Goal: Find specific page/section: Find specific page/section

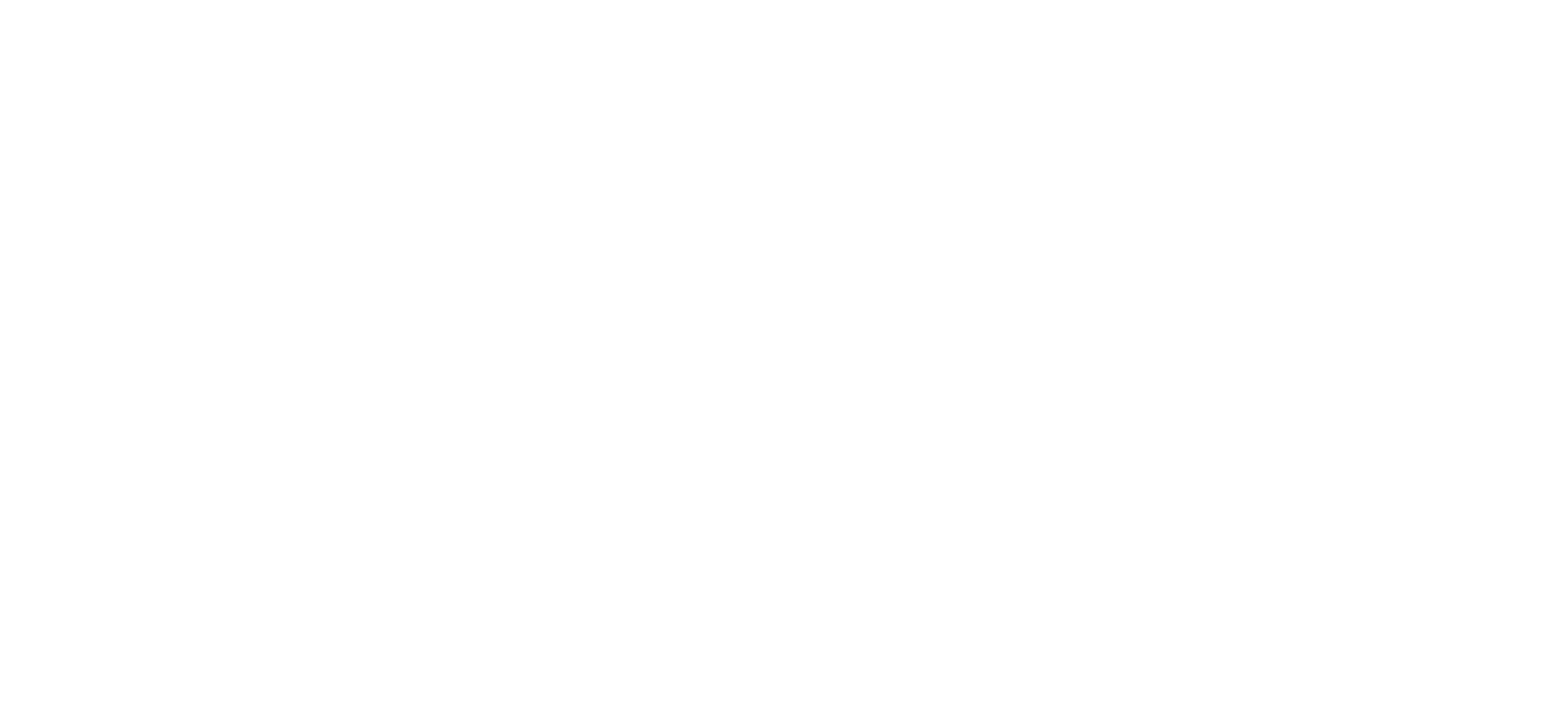
click at [310, 28] on body at bounding box center [774, 363] width 1548 height 726
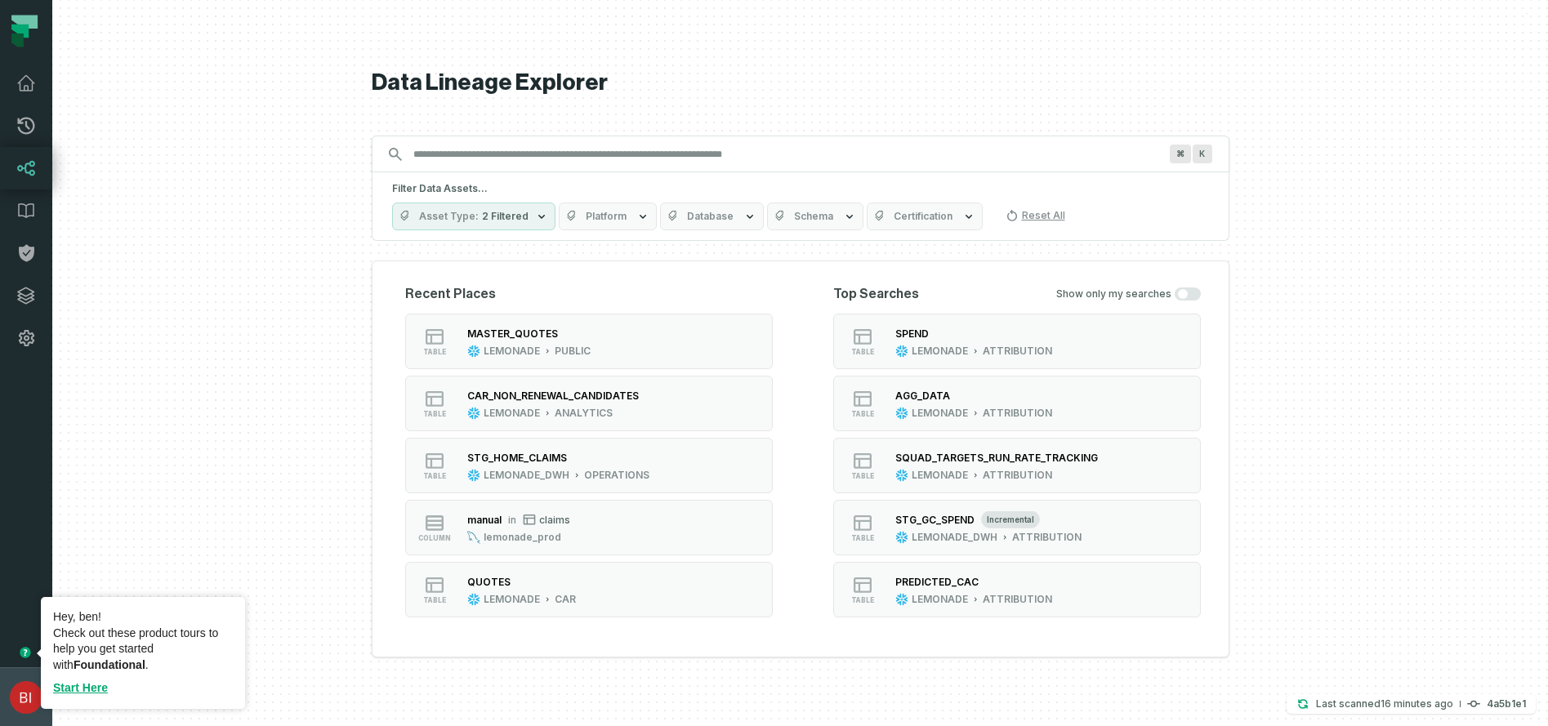
click at [28, 704] on img "button" at bounding box center [26, 697] width 33 height 33
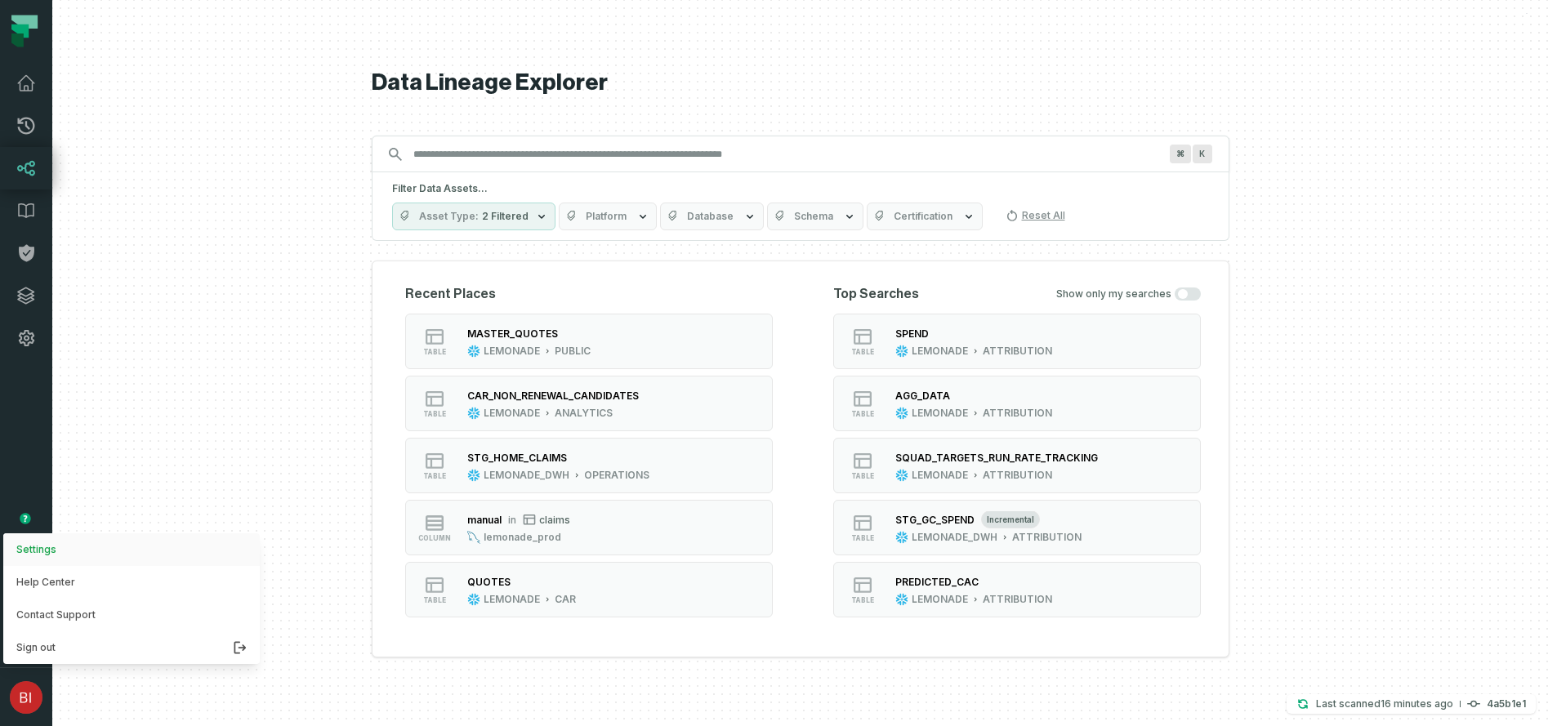
click at [60, 542] on button "Settings" at bounding box center [131, 550] width 257 height 33
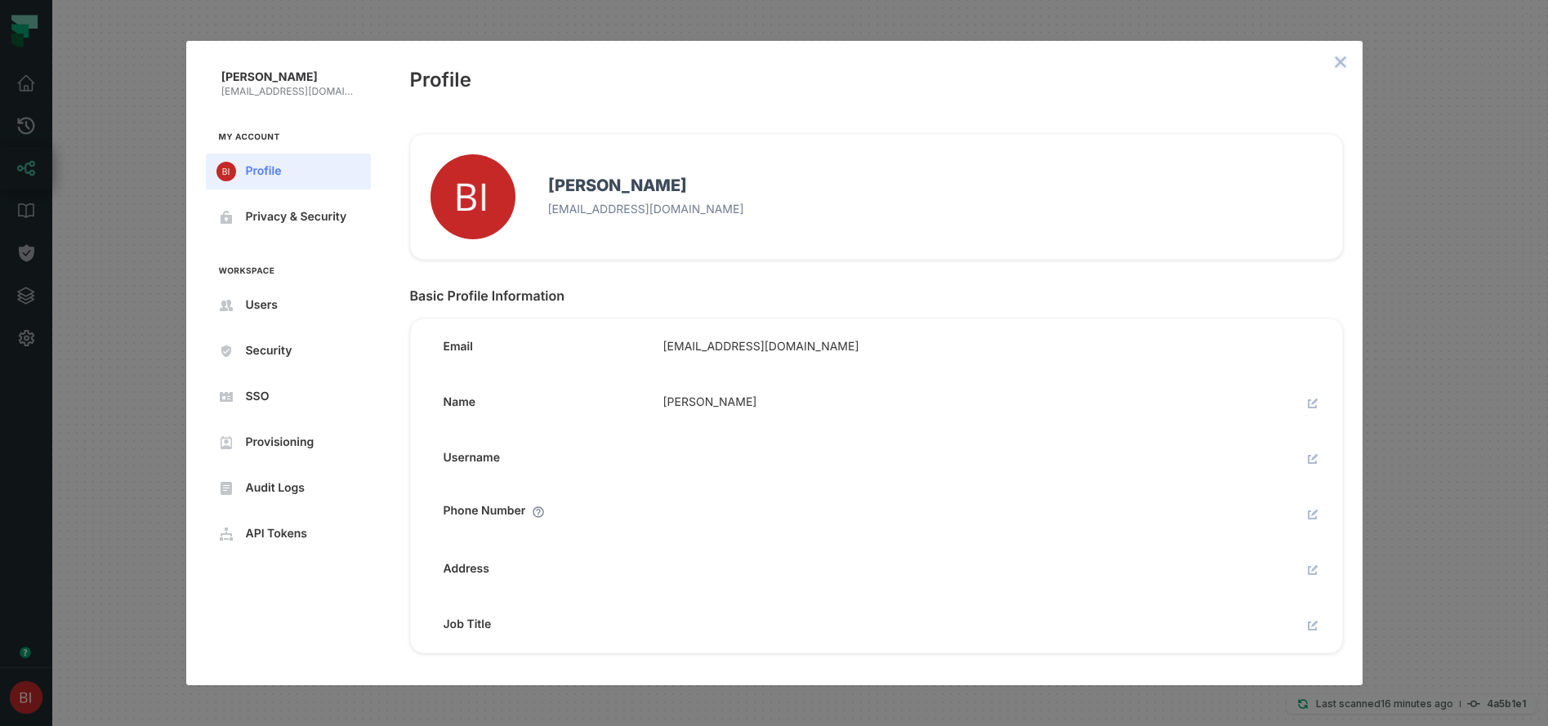
click at [1338, 61] on icon "close admin-box" at bounding box center [1340, 62] width 13 height 13
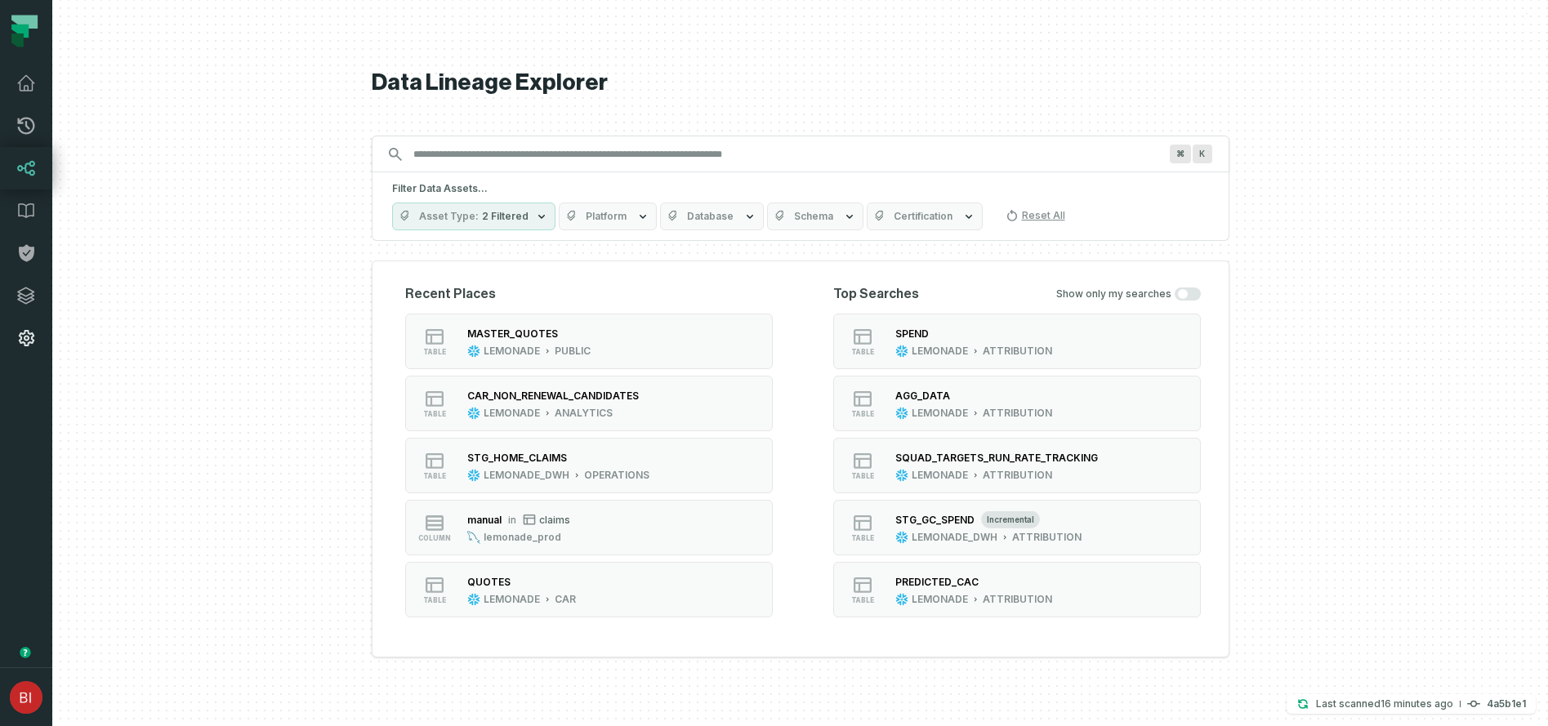
click at [33, 347] on icon at bounding box center [26, 338] width 20 height 20
click at [837, 172] on div "Filter Data Assets... Asset Type 2 Filtered Platform Database Schema Certificat…" at bounding box center [801, 206] width 858 height 69
click at [848, 159] on input "Discovery Provider cmdk menu" at bounding box center [786, 154] width 765 height 26
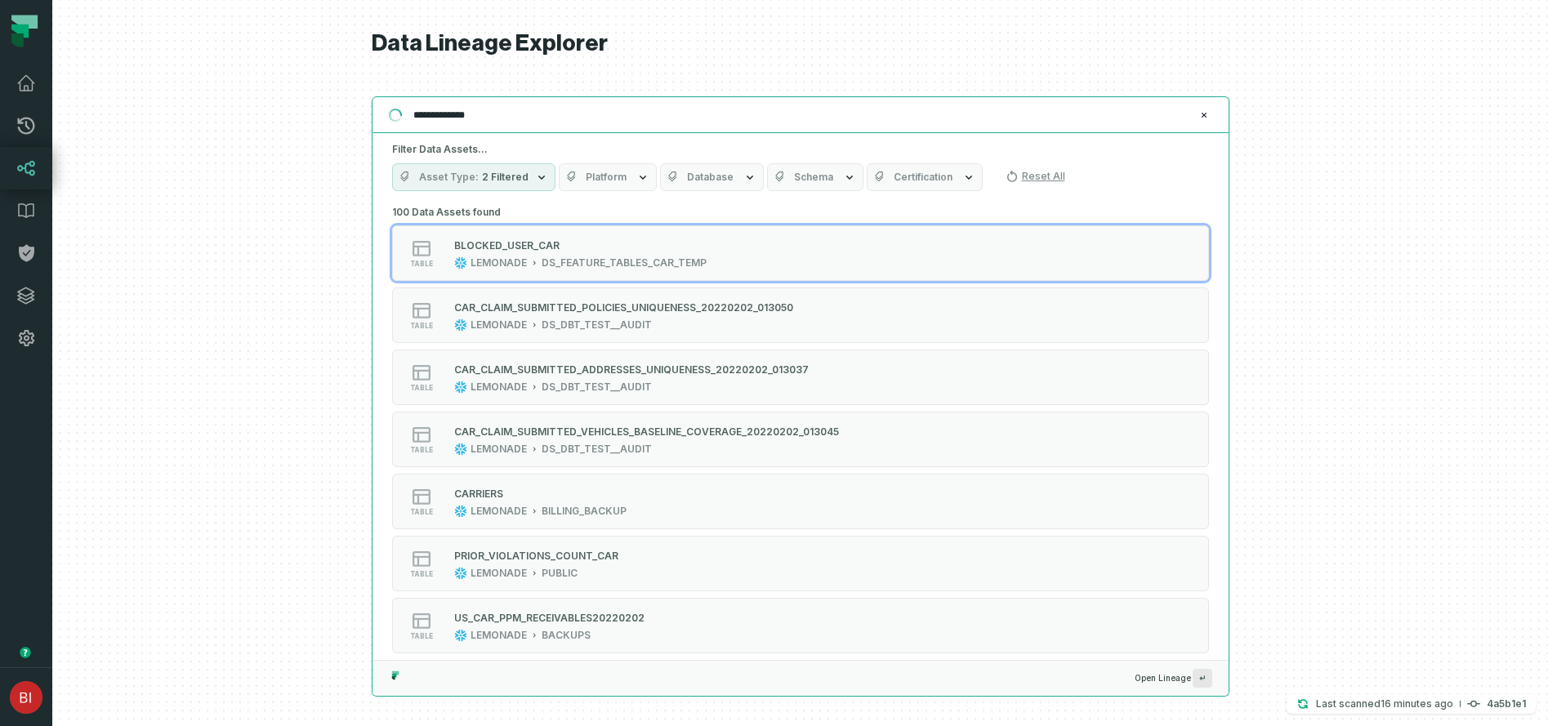
type input "**********"
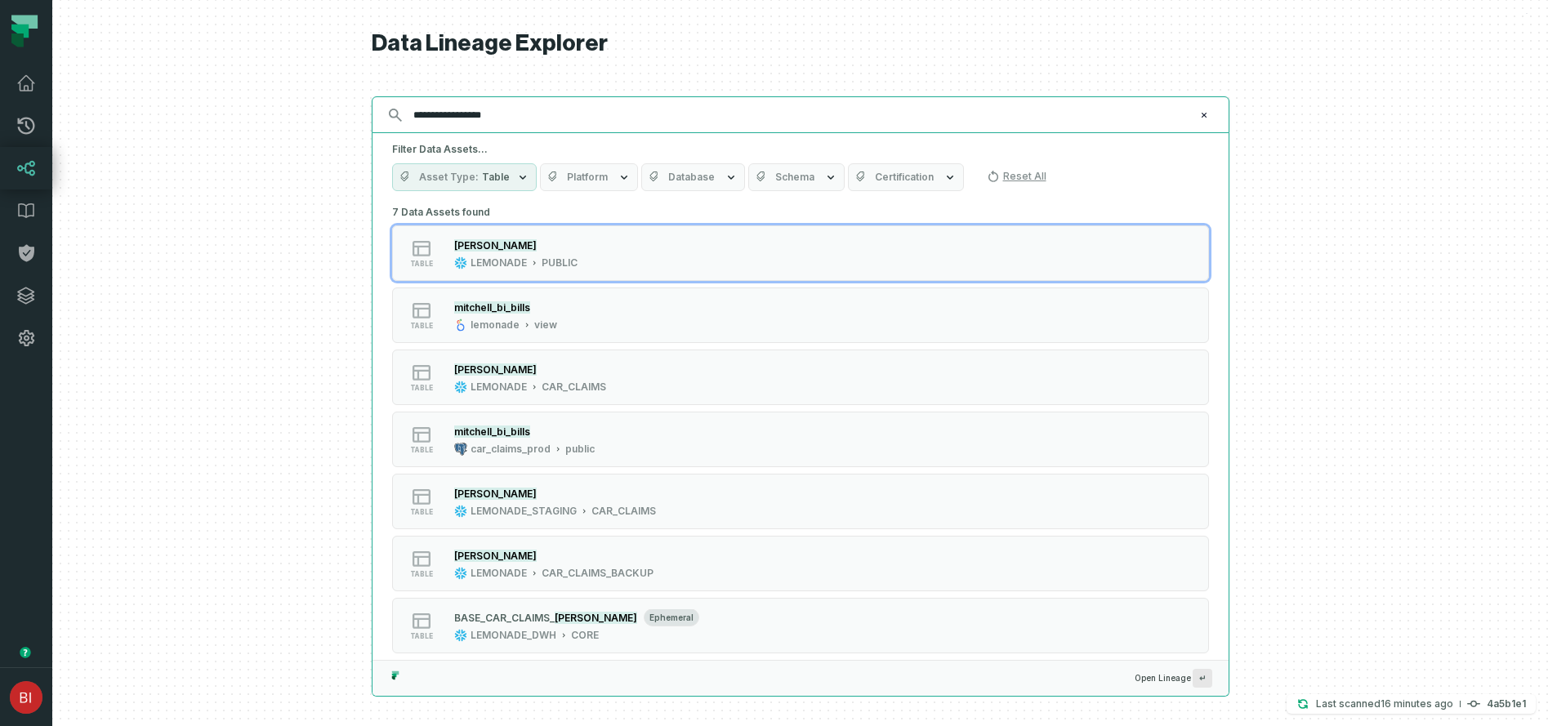
type input "**********"
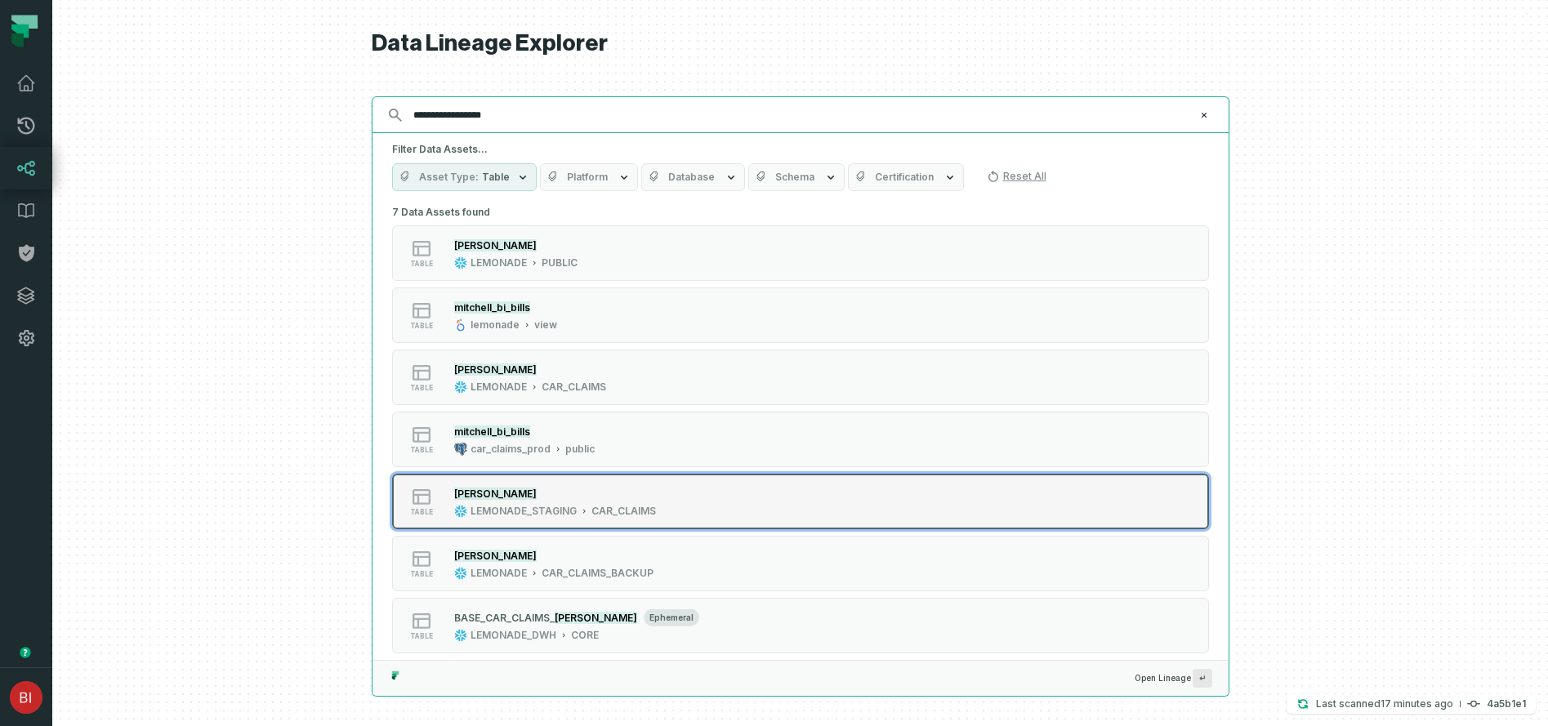
scroll to position [15, 0]
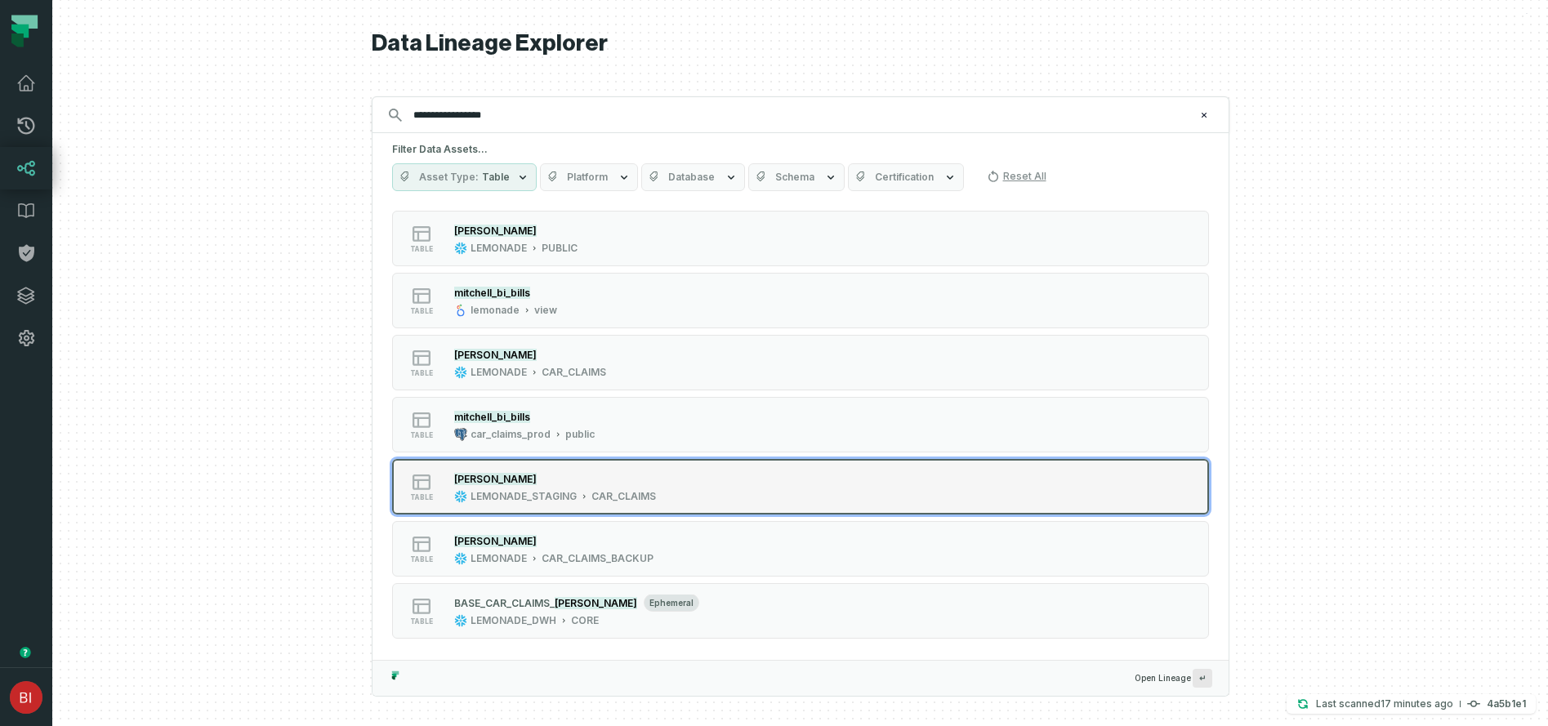
click at [650, 490] on div "CAR_CLAIMS" at bounding box center [624, 496] width 65 height 13
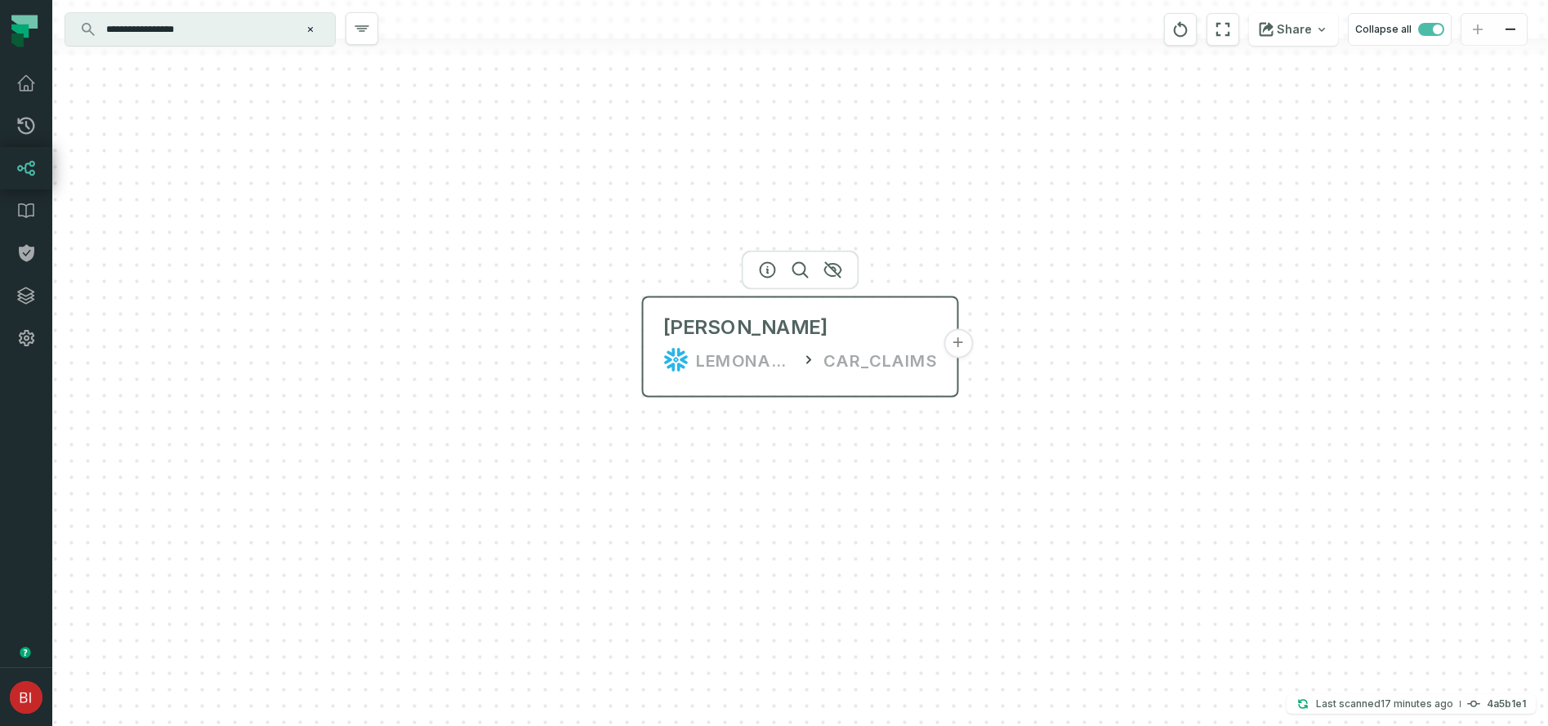
click at [656, 351] on div "[PERSON_NAME] LEMONADE_STAGING CAR_CLAIMS" at bounding box center [800, 344] width 301 height 78
click at [956, 351] on button "+" at bounding box center [958, 343] width 29 height 29
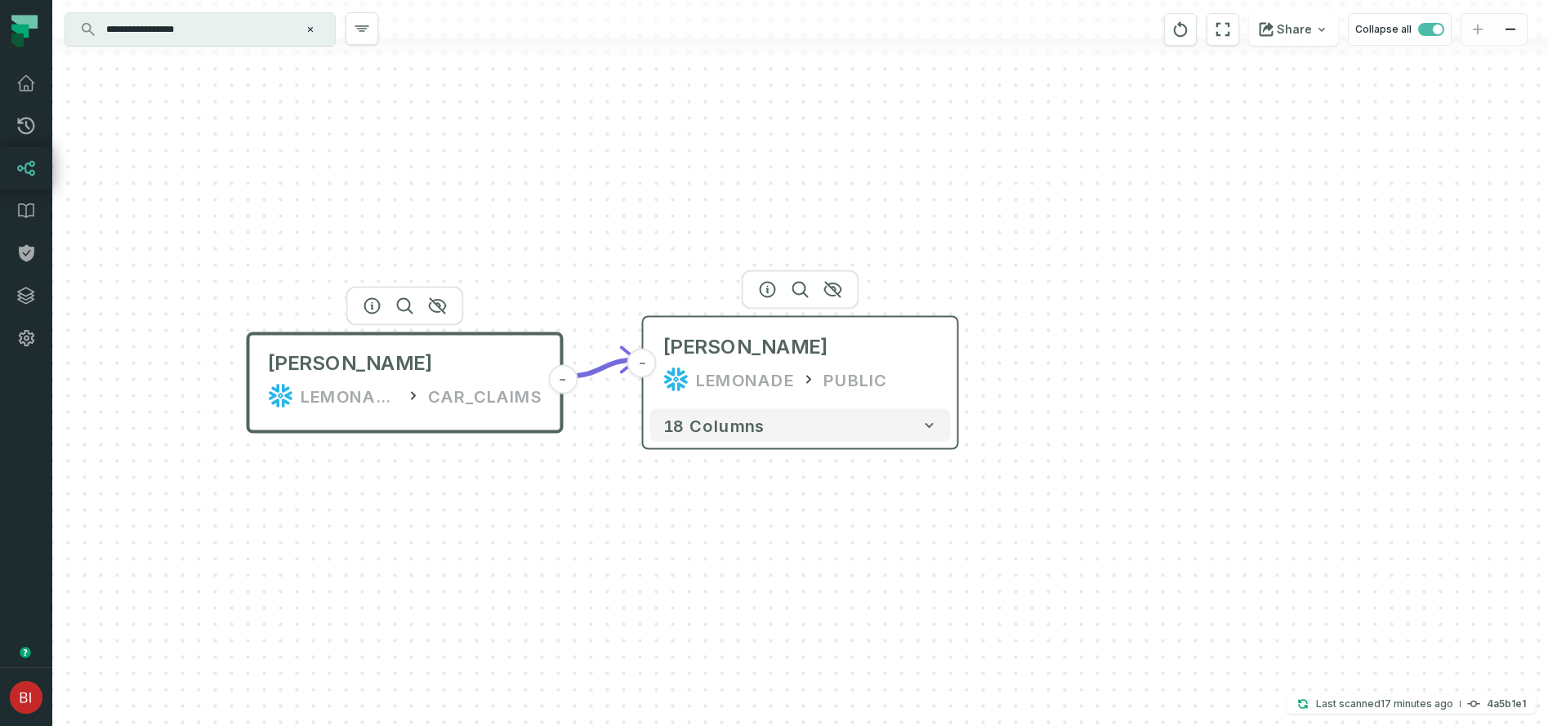
click at [815, 360] on div "[PERSON_NAME] LEMONADE PUBLIC" at bounding box center [800, 363] width 301 height 78
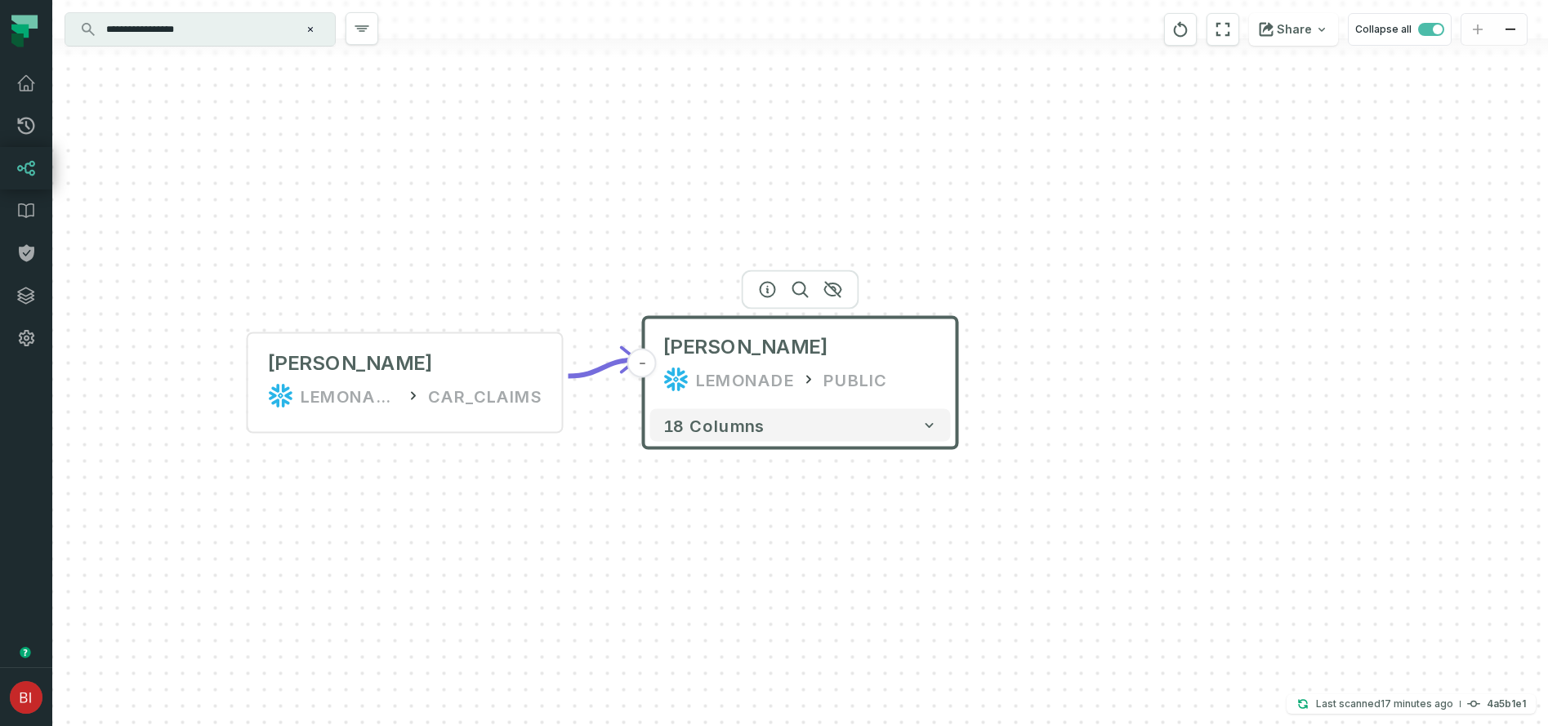
click at [894, 377] on div "LEMONADE PUBLIC" at bounding box center [800, 380] width 275 height 26
